Goal: Use online tool/utility

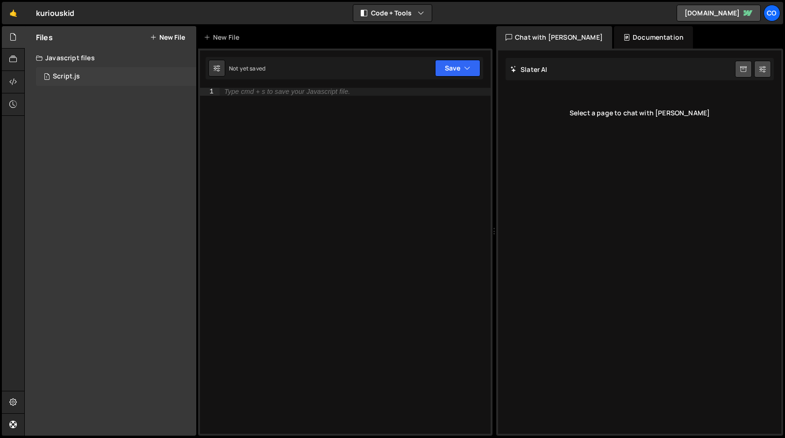
click at [82, 76] on div "1 Script.js 0" at bounding box center [116, 76] width 160 height 19
click at [771, 14] on div "Co" at bounding box center [771, 13] width 17 height 17
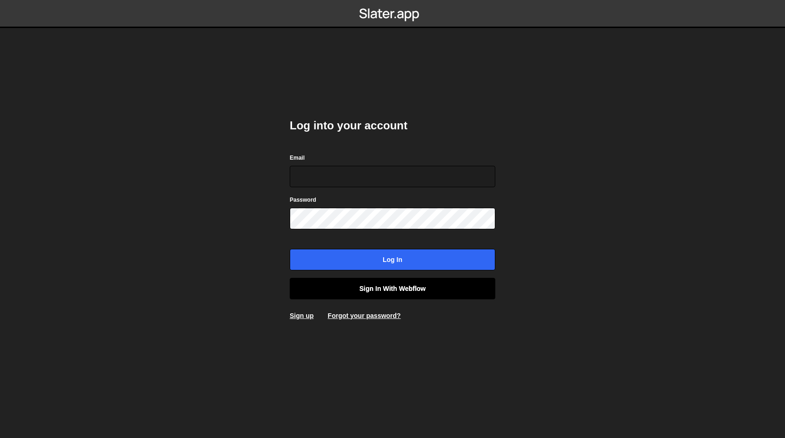
click at [395, 287] on link "Sign in with Webflow" at bounding box center [393, 288] width 206 height 21
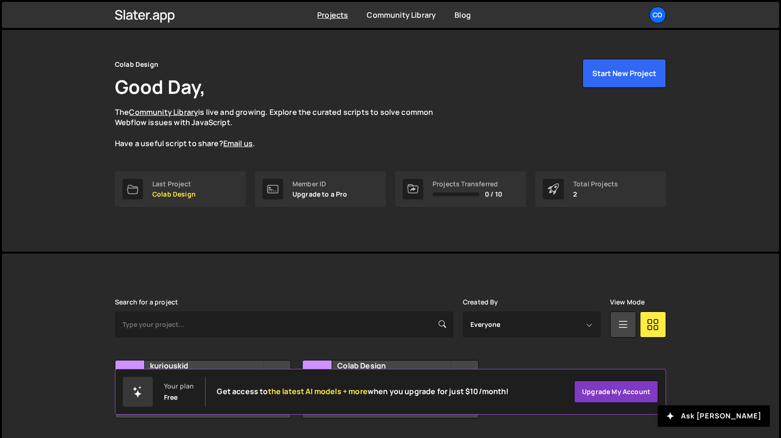
scroll to position [43, 0]
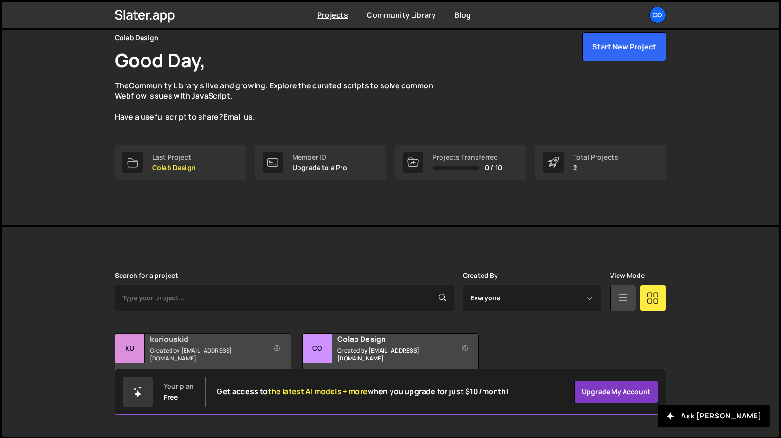
click at [179, 348] on div "kuriouskid Created by [EMAIL_ADDRESS][DOMAIN_NAME]" at bounding box center [202, 348] width 175 height 29
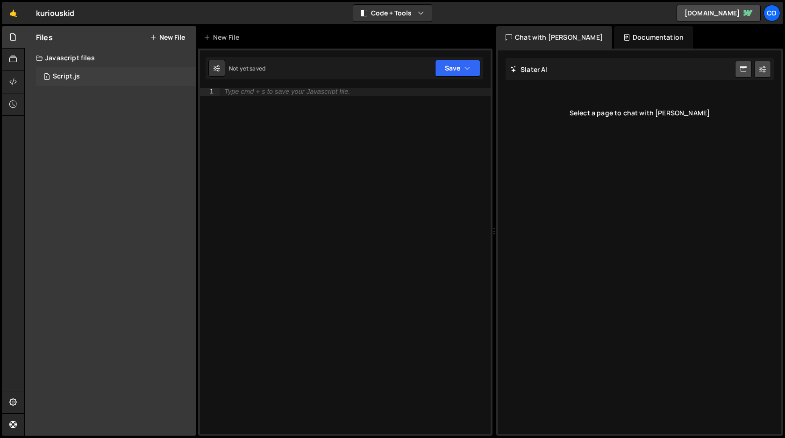
click at [79, 78] on div "Script.js" at bounding box center [66, 76] width 27 height 8
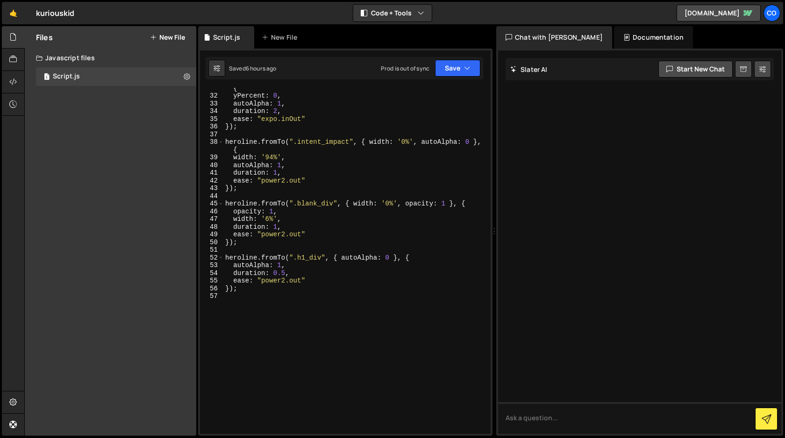
scroll to position [242, 0]
type textarea "});"
click at [277, 287] on div "heroline . fromTo ( ".hero_img_div" , { yPercent : 20 , autoAlpha : 0 } , { yPe…" at bounding box center [355, 262] width 264 height 370
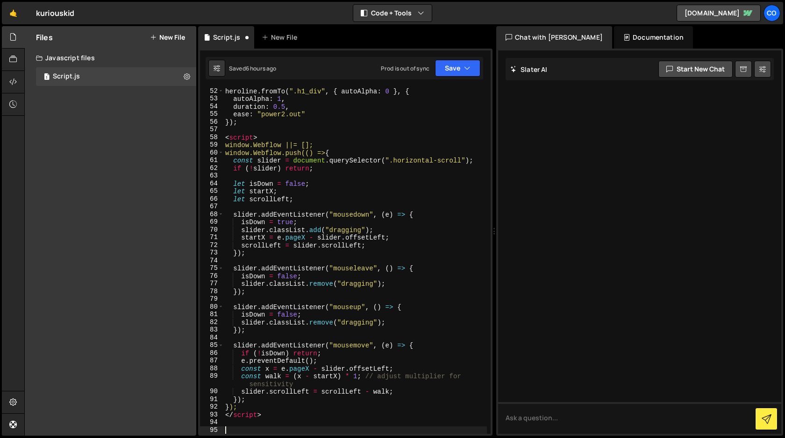
scroll to position [409, 0]
drag, startPoint x: 266, startPoint y: 416, endPoint x: 223, endPoint y: 417, distance: 43.5
click at [223, 417] on div "52 53 54 55 56 57 58 59 60 61 62 63 64 65 66 67 68 69 70 71 72 73 74 75 76 77 7…" at bounding box center [345, 261] width 291 height 346
type textarea "</script>"
click at [261, 139] on div "heroline . fromTo ( ".h1_div" , { autoAlpha : 0 } , { autoAlpha : 1 , duration …" at bounding box center [355, 268] width 264 height 362
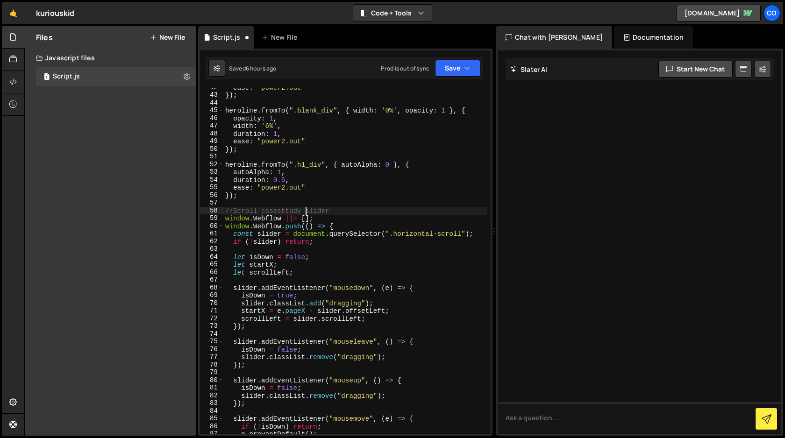
scroll to position [0, 5]
click at [261, 212] on div "ease : "power2.out" }) ; heroline . fromTo ( ".blank_div" , { width : '0%' , op…" at bounding box center [355, 265] width 264 height 362
type textarea "//Scroll homepage casesttudy slider"
click at [395, 209] on div "ease : "power2.out" }) ; heroline . fromTo ( ".blank_div" , { width : '0%' , op…" at bounding box center [355, 265] width 264 height 362
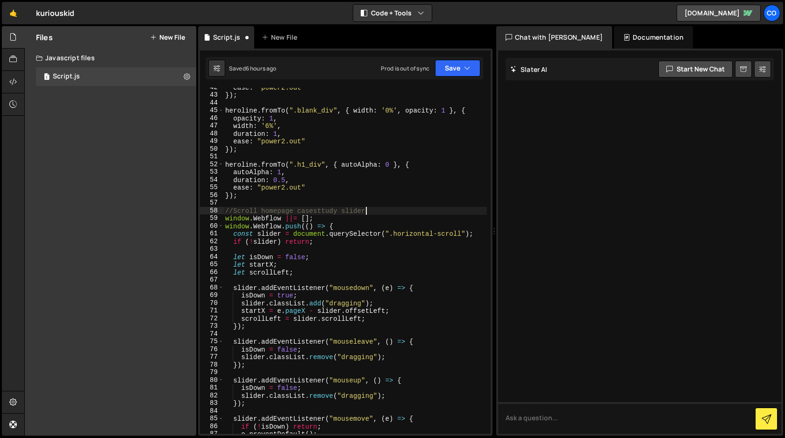
scroll to position [0, 0]
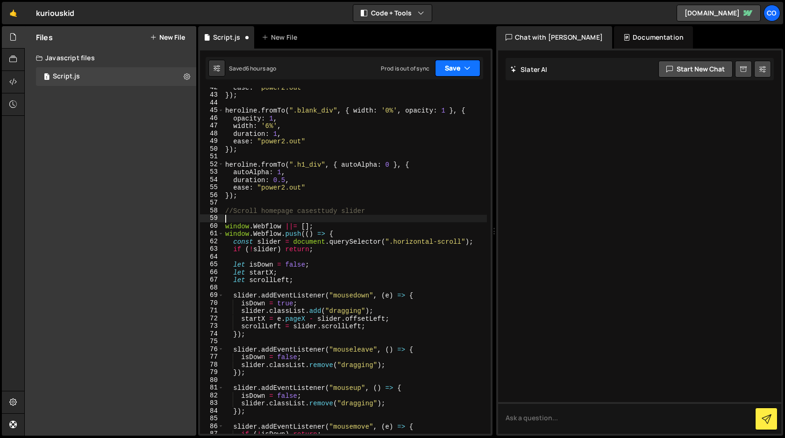
click at [462, 73] on button "Save" at bounding box center [457, 68] width 45 height 17
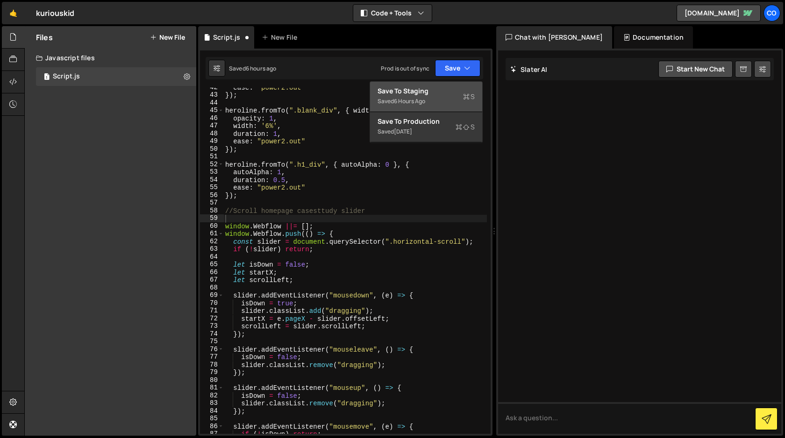
click at [453, 90] on div "Save to Staging S" at bounding box center [426, 90] width 97 height 9
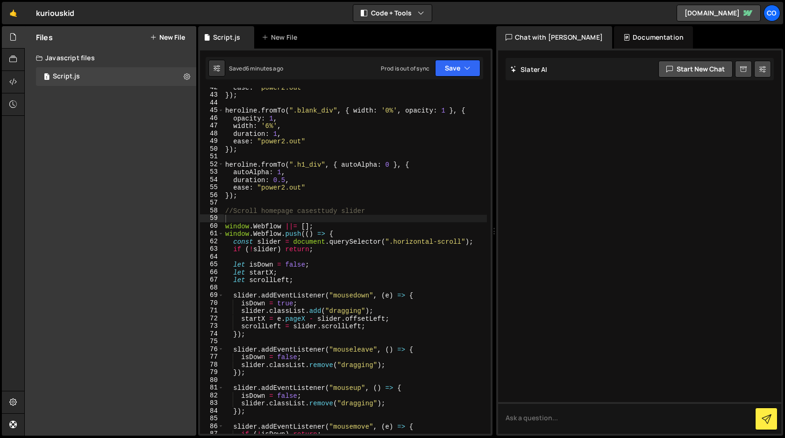
click at [224, 227] on div "ease : "power2.out" }) ; heroline . fromTo ( ".blank_div" , { width : '0%' , op…" at bounding box center [355, 265] width 264 height 362
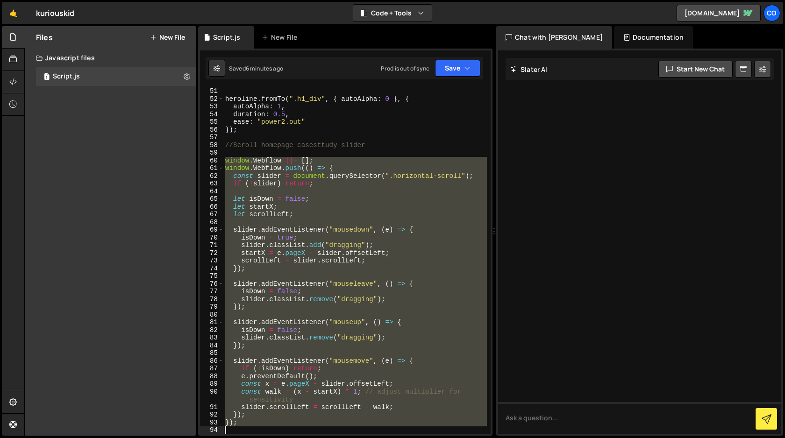
scroll to position [401, 0]
drag, startPoint x: 224, startPoint y: 227, endPoint x: 303, endPoint y: 438, distance: 225.3
click at [303, 438] on div "Hold on a sec... Are you certain you wish to leave this page? Any changes you'v…" at bounding box center [392, 219] width 785 height 438
paste textarea
type textarea "});"
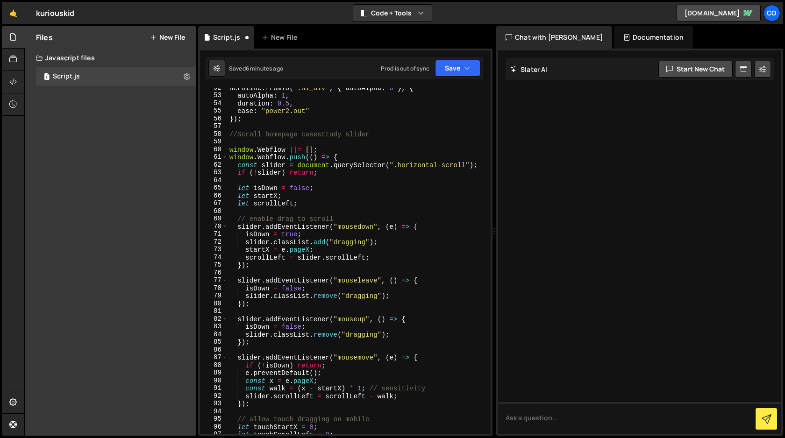
scroll to position [412, 0]
click at [344, 214] on div "heroline . fromTo ( ".h1_div" , { autoAlpha : 0 } , { autoAlpha : 1 , duration …" at bounding box center [357, 266] width 259 height 362
click at [344, 217] on div "heroline . fromTo ( ".h1_div" , { autoAlpha : 0 } , { autoAlpha : 1 , duration …" at bounding box center [357, 266] width 259 height 362
type textarea "// enable drag to scroll"
